Goal: Task Accomplishment & Management: Manage account settings

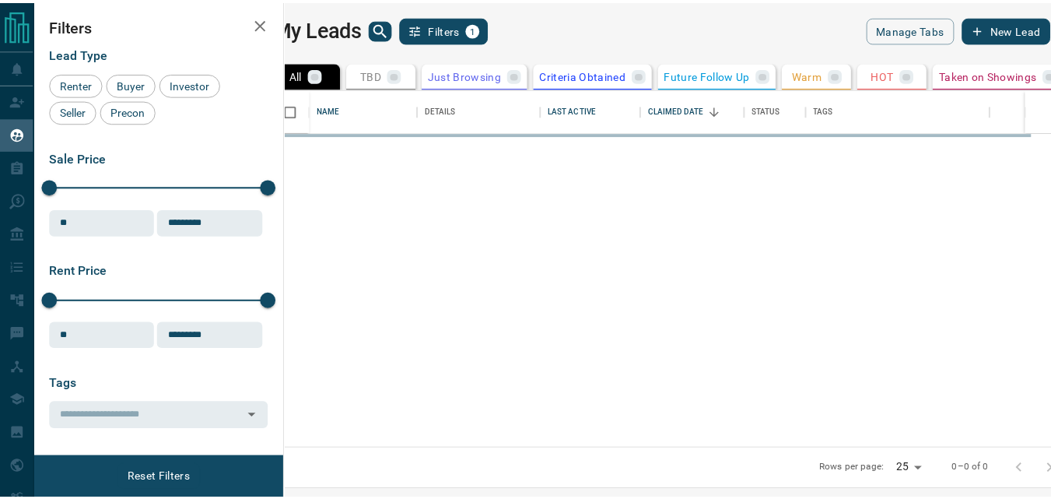
scroll to position [348, 757]
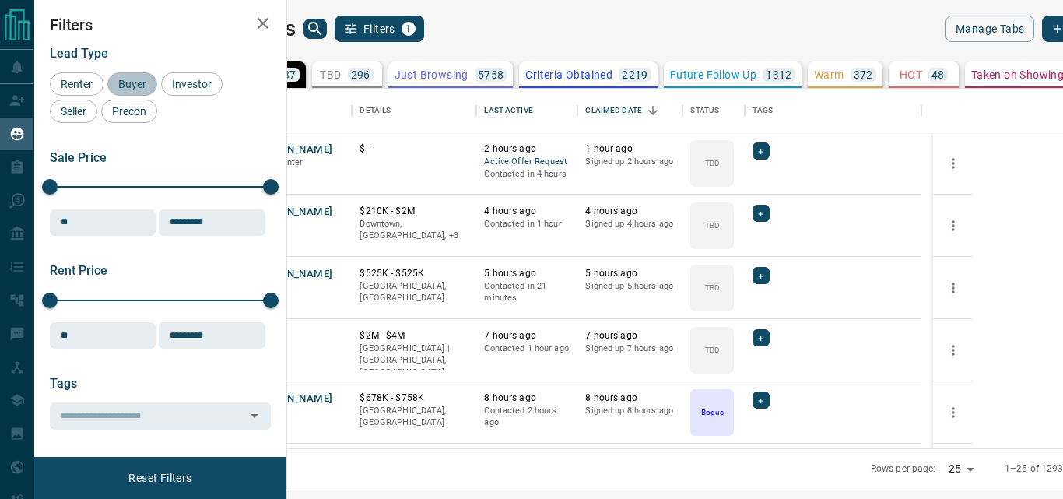
click at [148, 89] on span "Buyer" at bounding box center [132, 84] width 39 height 12
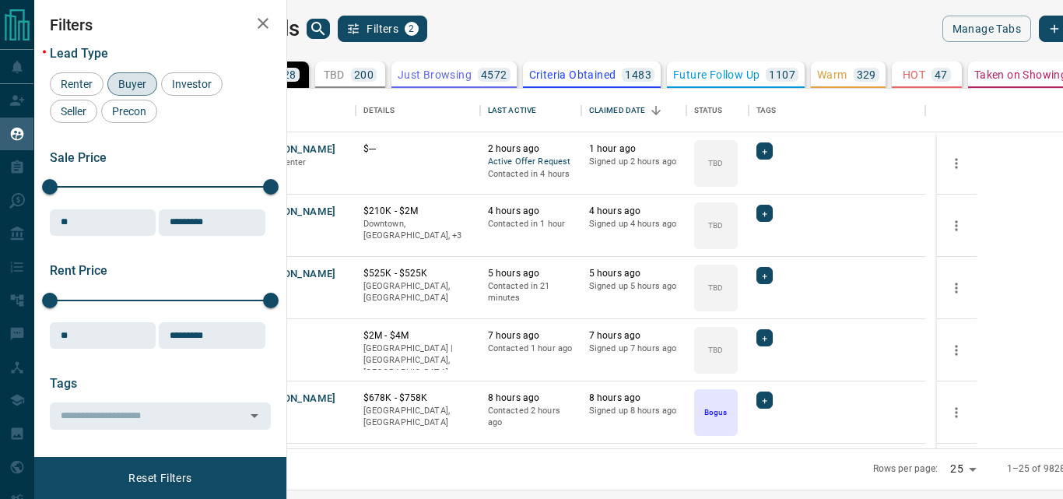
click at [345, 75] on p "TBD" at bounding box center [334, 74] width 21 height 11
click at [75, 88] on span "Renter" at bounding box center [76, 84] width 43 height 12
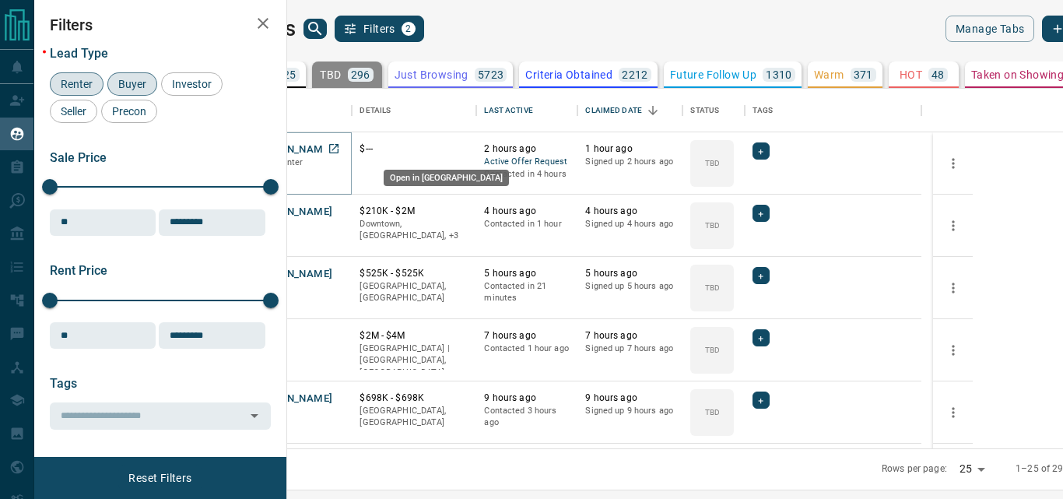
click at [338, 150] on icon "Open in New Tab" at bounding box center [333, 148] width 9 height 9
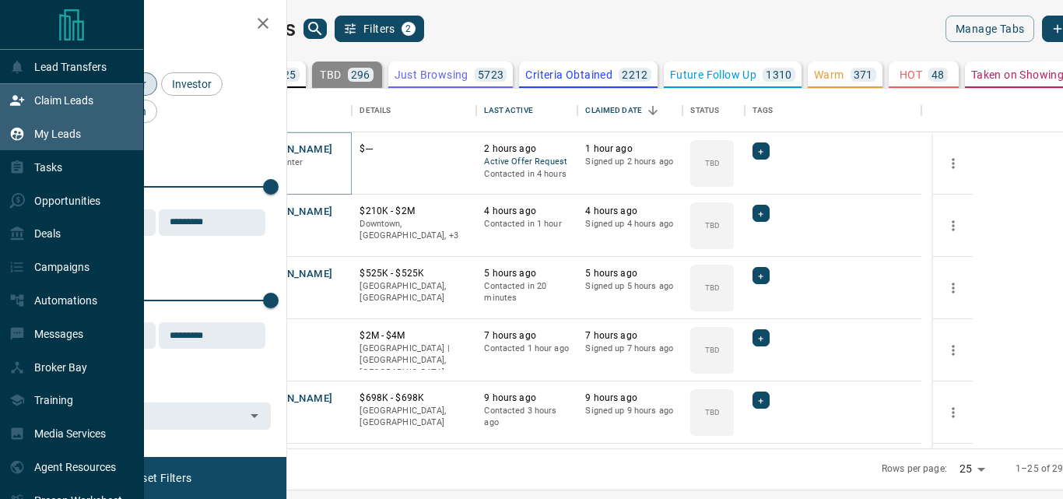
click at [64, 100] on p "Claim Leads" at bounding box center [63, 100] width 59 height 12
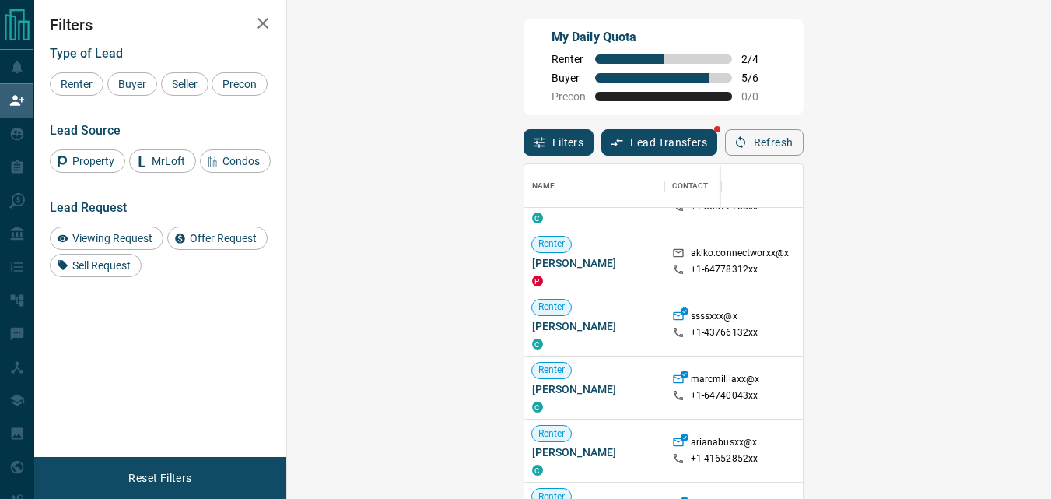
scroll to position [78, 0]
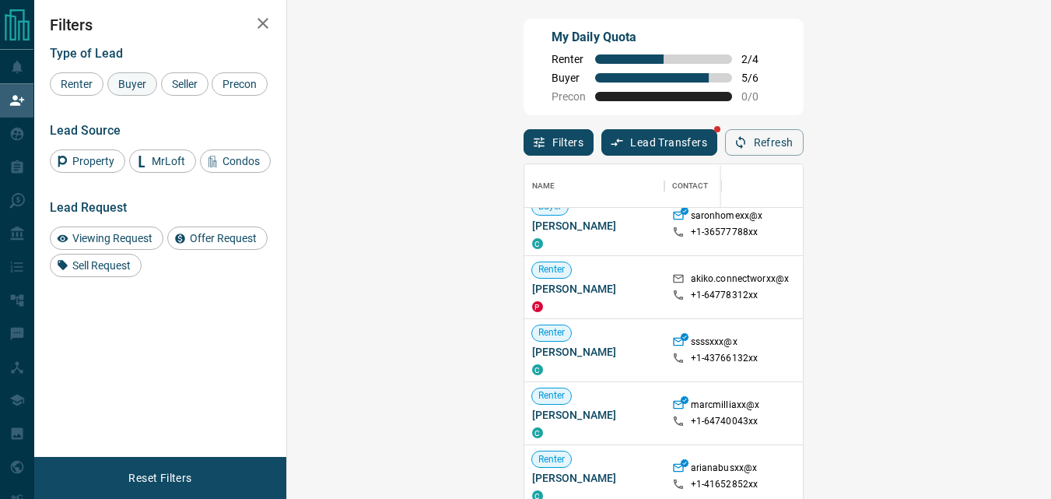
click at [142, 89] on span "Buyer" at bounding box center [132, 84] width 39 height 12
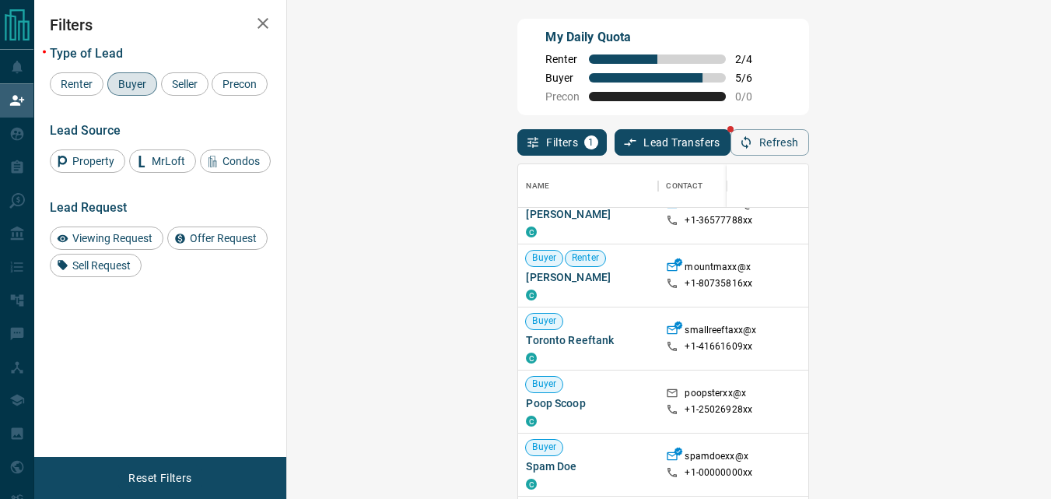
scroll to position [0, 0]
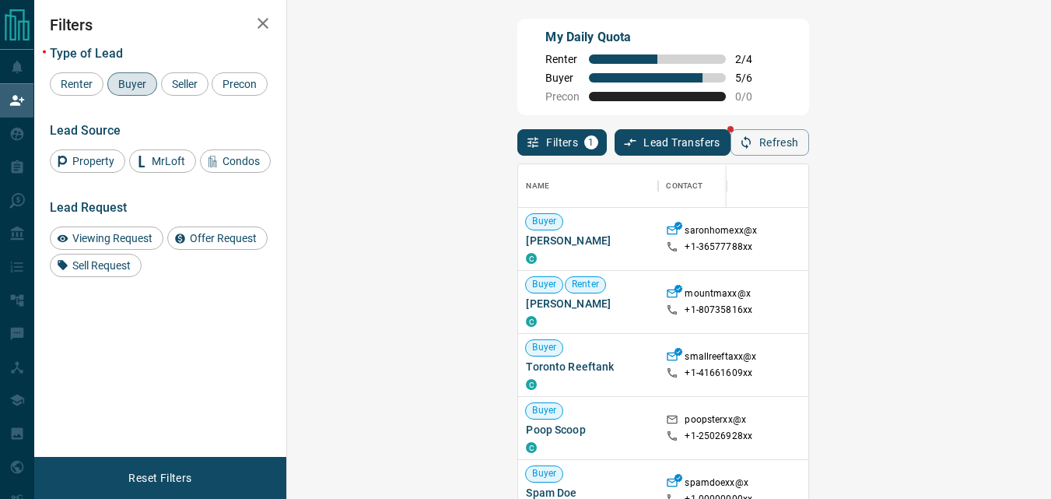
drag, startPoint x: 862, startPoint y: 53, endPoint x: 934, endPoint y: 19, distance: 79.0
click at [809, 54] on div "My Daily Quota Renter 2 / 4 Buyer 5 / 6 Precon 0 / 0" at bounding box center [662, 67] width 291 height 96
